Goal: Answer question/provide support

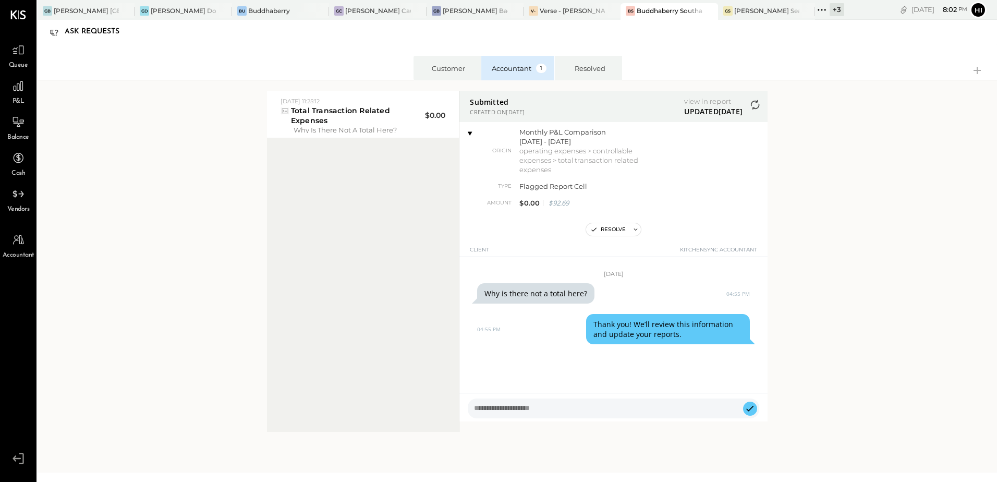
click at [825, 11] on icon at bounding box center [822, 10] width 14 height 14
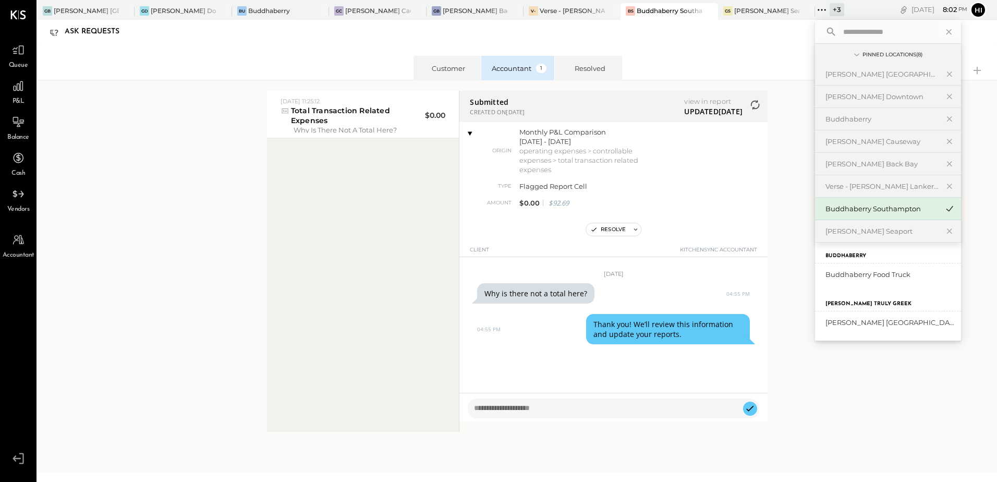
scroll to position [54, 0]
click at [845, 320] on div "[PERSON_NAME] [GEOGRAPHIC_DATA]" at bounding box center [882, 322] width 113 height 10
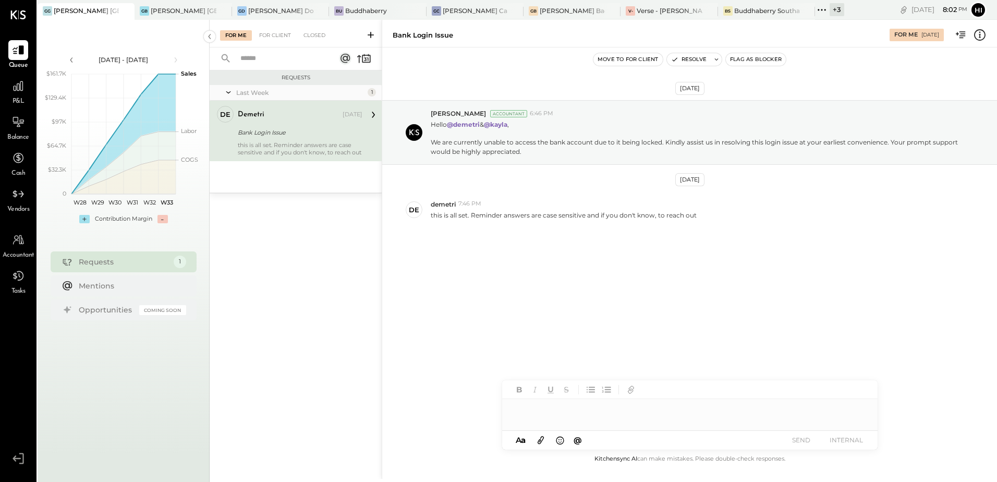
click at [535, 413] on div at bounding box center [690, 409] width 376 height 21
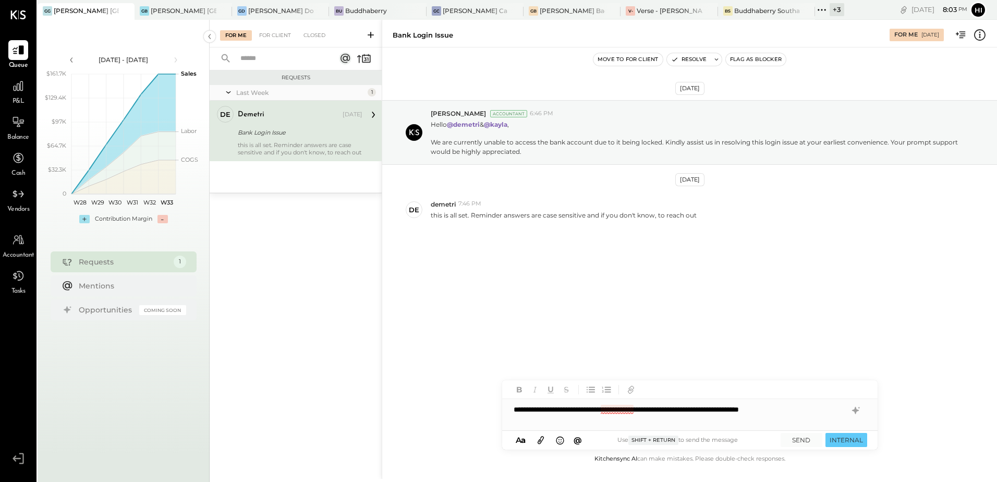
drag, startPoint x: 624, startPoint y: 407, endPoint x: 619, endPoint y: 409, distance: 5.8
click at [619, 409] on div "**********" at bounding box center [690, 409] width 376 height 21
click at [529, 328] on span "EN" at bounding box center [529, 325] width 8 height 8
click at [858, 409] on icon at bounding box center [856, 410] width 13 height 13
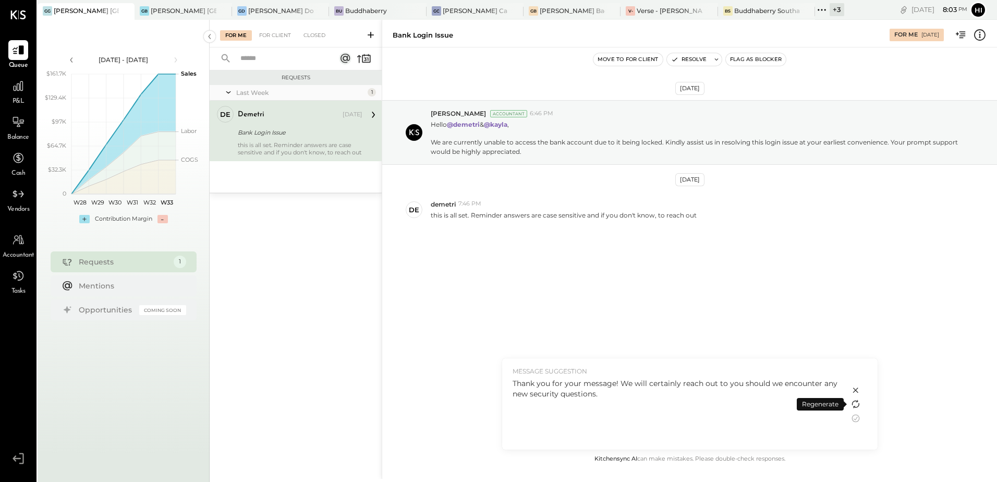
click at [854, 403] on icon at bounding box center [856, 404] width 13 height 13
click at [855, 418] on icon at bounding box center [856, 418] width 13 height 13
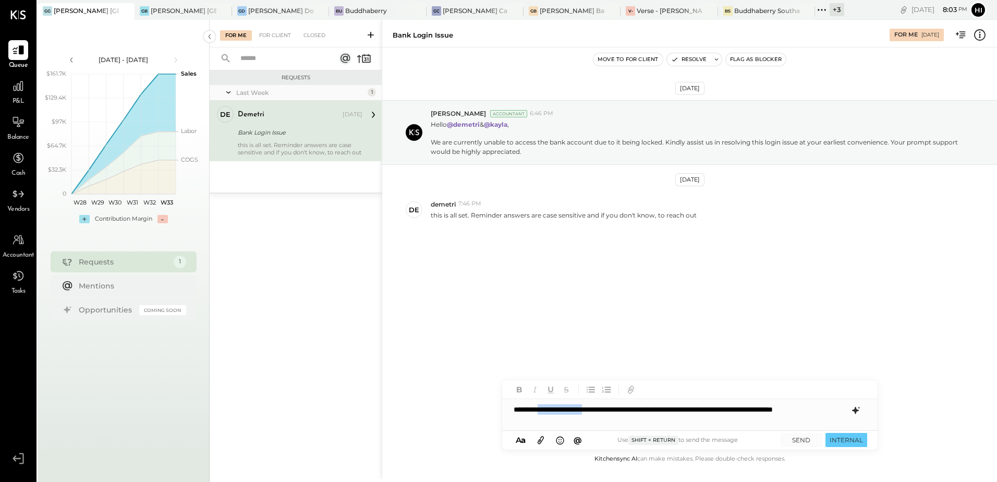
drag, startPoint x: 616, startPoint y: 409, endPoint x: 551, endPoint y: 407, distance: 64.7
click at [551, 407] on div "**********" at bounding box center [690, 414] width 376 height 31
click at [798, 442] on button "SEND" at bounding box center [802, 440] width 42 height 14
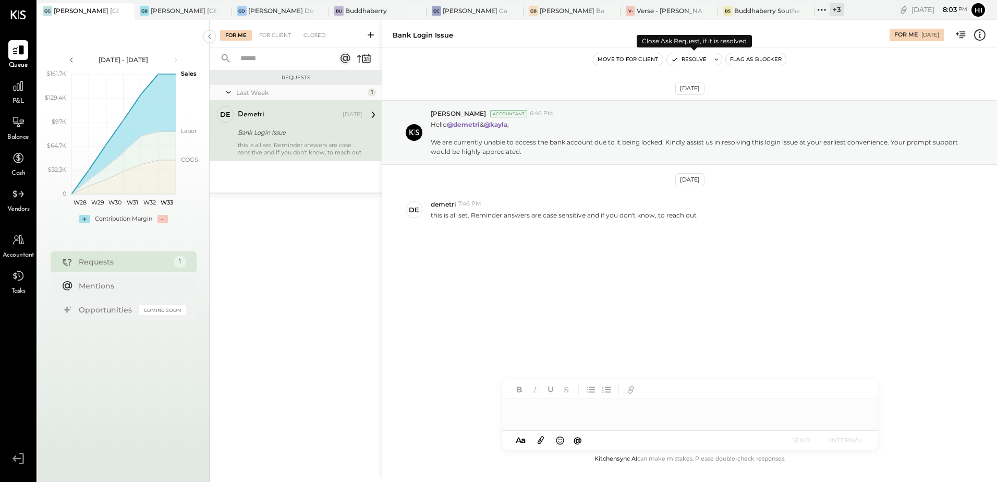
click at [697, 60] on button "Resolve" at bounding box center [689, 59] width 44 height 13
